Goal: Information Seeking & Learning: Learn about a topic

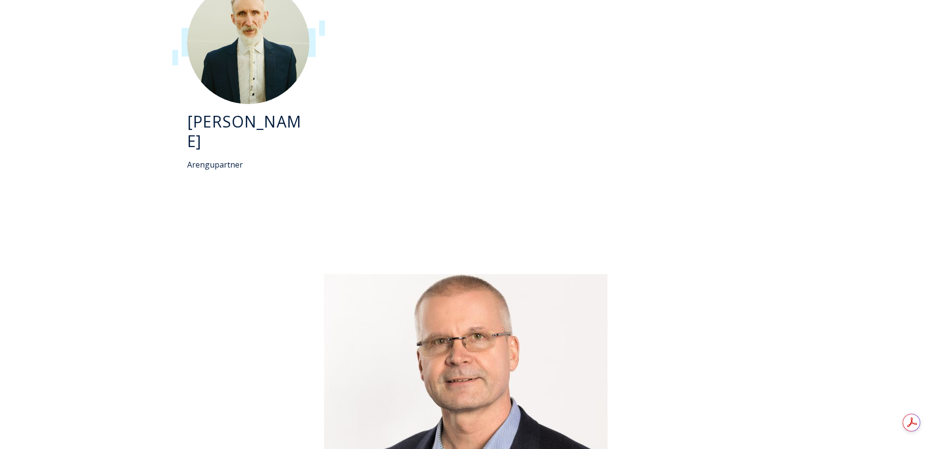
scroll to position [2689, 0]
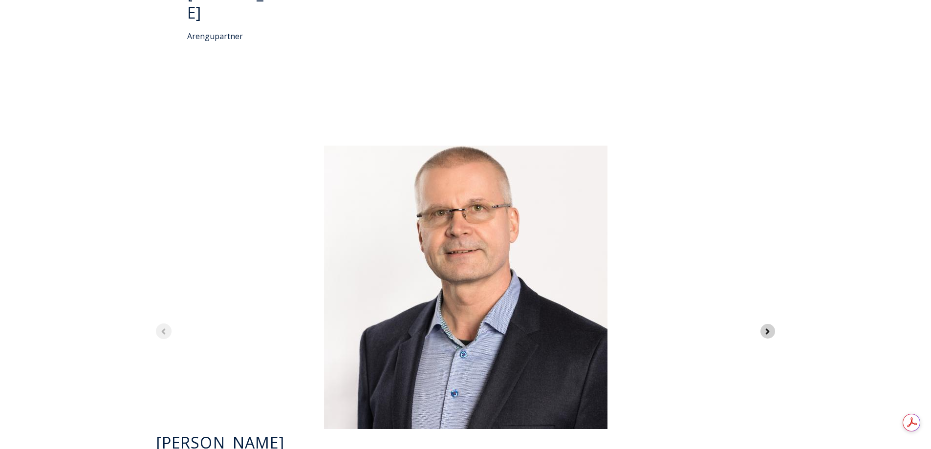
click at [765, 327] on icon "Next slide" at bounding box center [767, 331] width 9 height 9
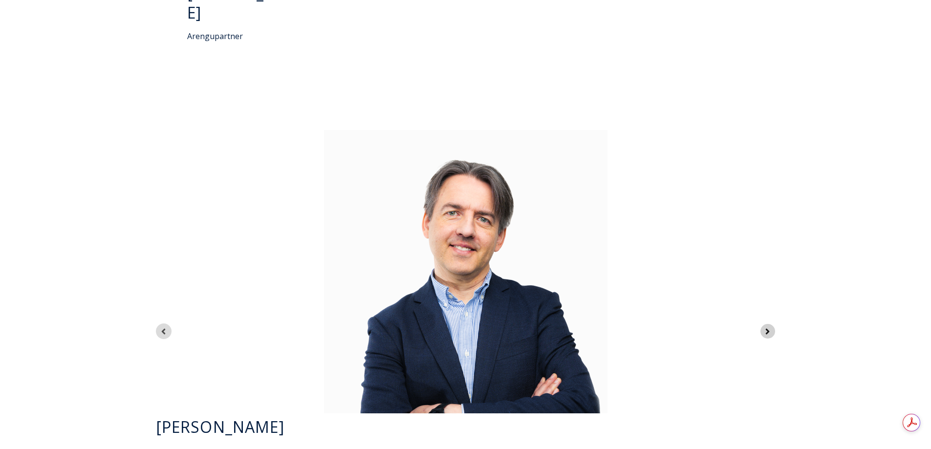
click at [765, 327] on icon "Next slide" at bounding box center [767, 331] width 9 height 9
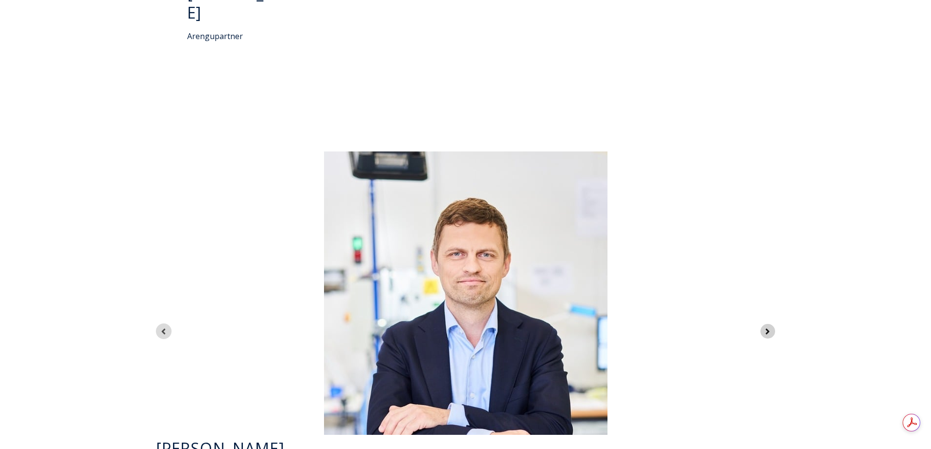
click at [765, 327] on icon "Next slide" at bounding box center [767, 331] width 9 height 9
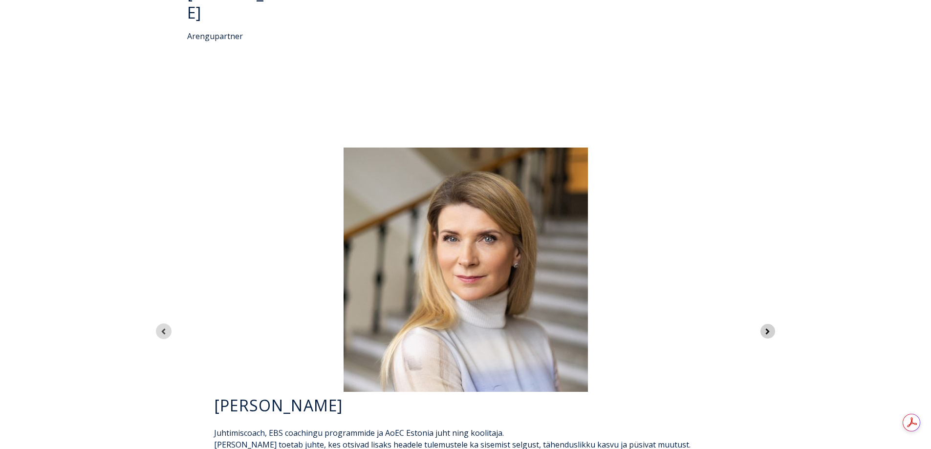
click at [765, 327] on icon "Next slide" at bounding box center [767, 331] width 9 height 9
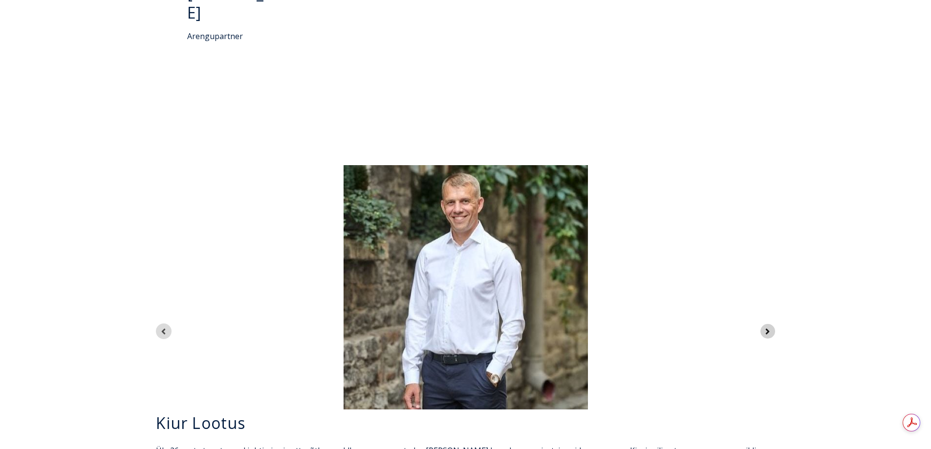
click at [765, 327] on icon "Next slide" at bounding box center [767, 331] width 9 height 9
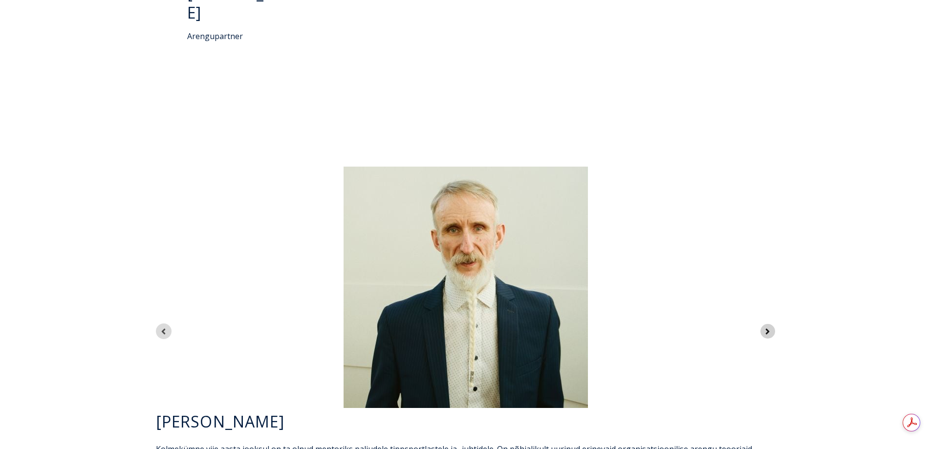
click at [765, 327] on icon "Next slide" at bounding box center [767, 331] width 9 height 9
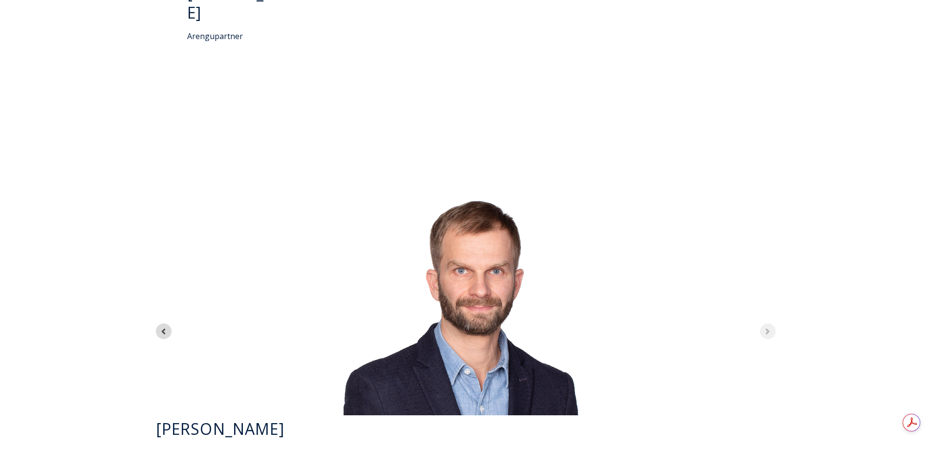
click at [765, 244] on div "7 of 7" at bounding box center [466, 293] width 636 height 244
click at [164, 329] on icon "Previous slide" at bounding box center [164, 332] width 4 height 6
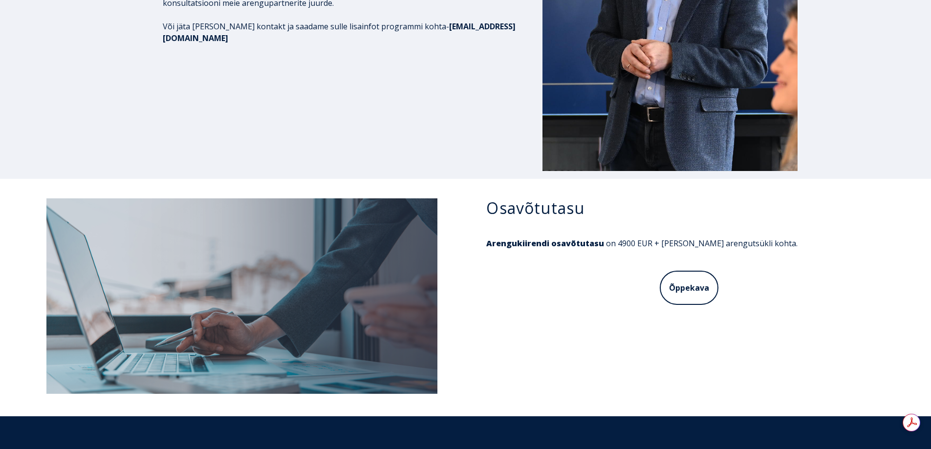
scroll to position [4375, 0]
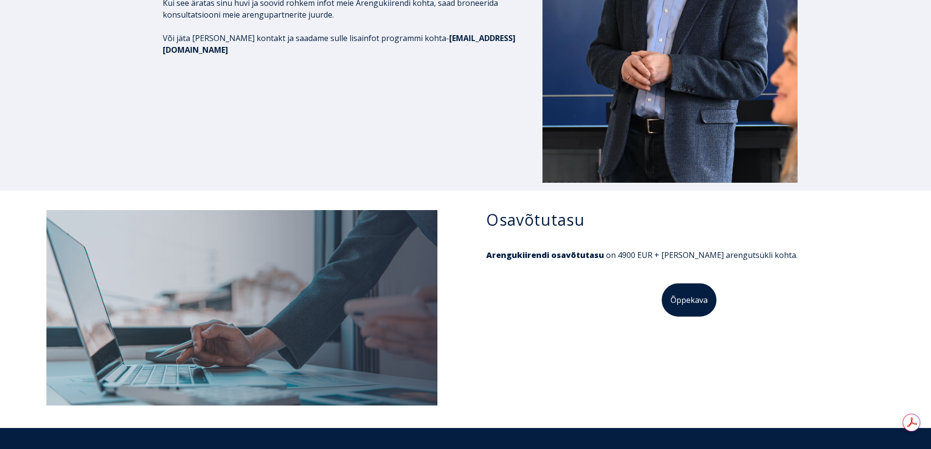
click at [685, 283] on link "Õppekava" at bounding box center [689, 300] width 57 height 35
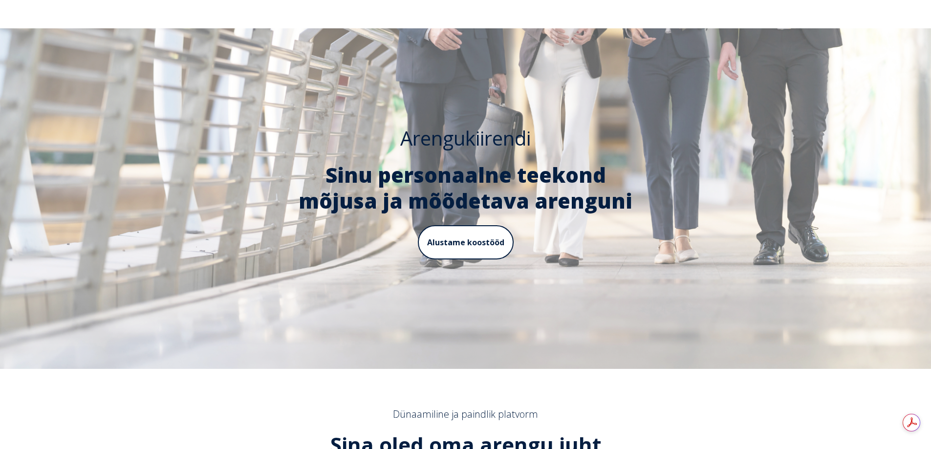
scroll to position [0, 0]
